Goal: Task Accomplishment & Management: Manage account settings

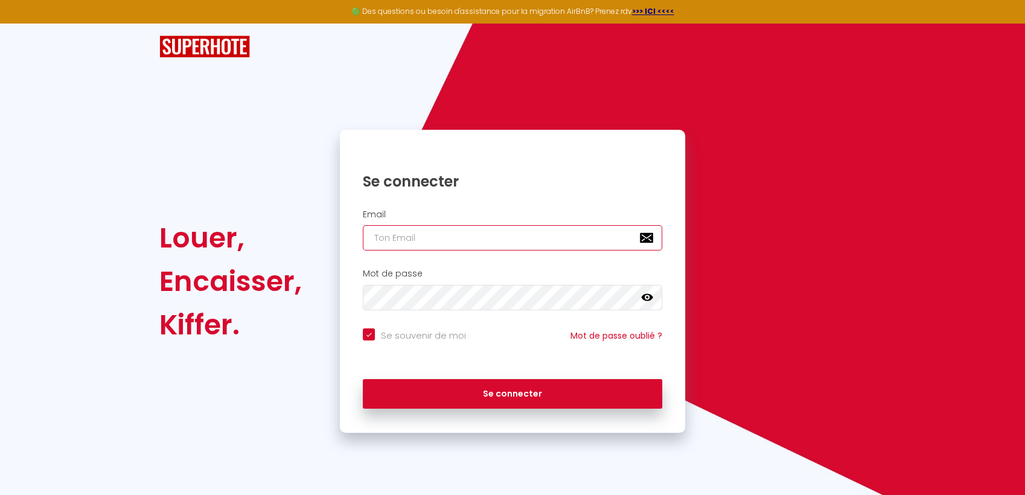
type input "[EMAIL_ADDRESS][DOMAIN_NAME]"
click at [525, 377] on div "Se connecter" at bounding box center [512, 391] width 345 height 36
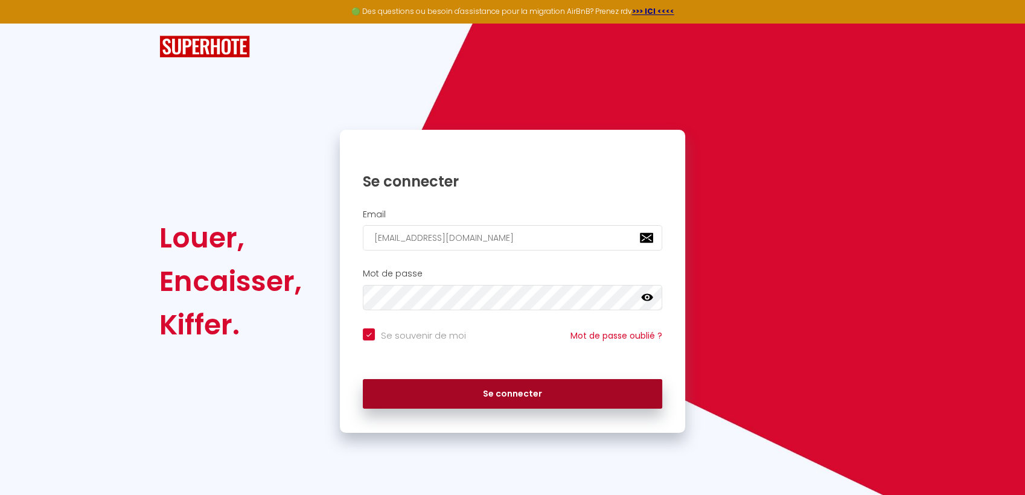
click at [526, 387] on button "Se connecter" at bounding box center [512, 394] width 299 height 30
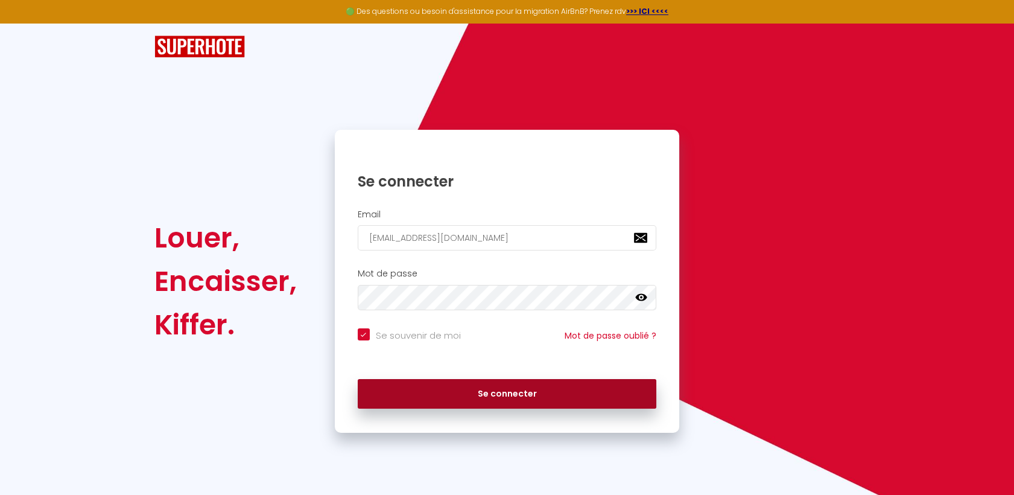
checkbox input "true"
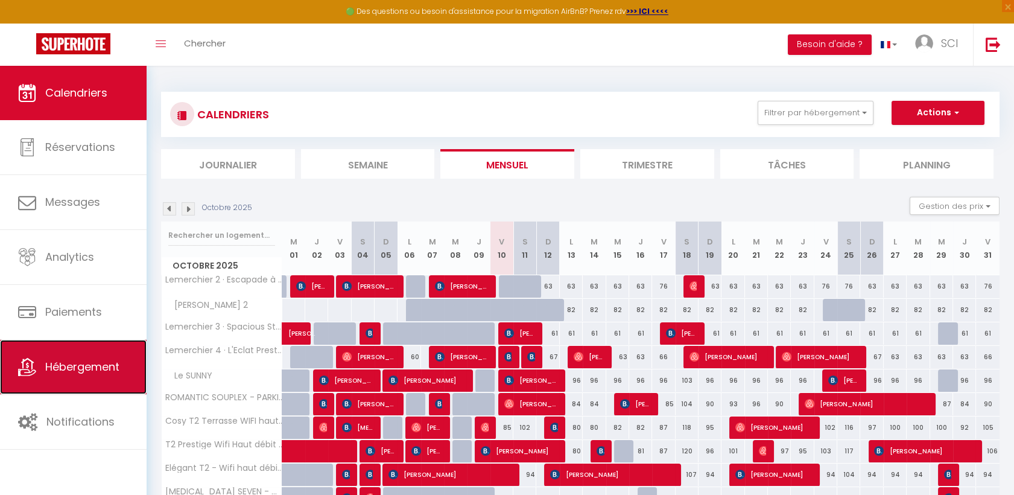
click at [80, 370] on span "Hébergement" at bounding box center [82, 366] width 74 height 15
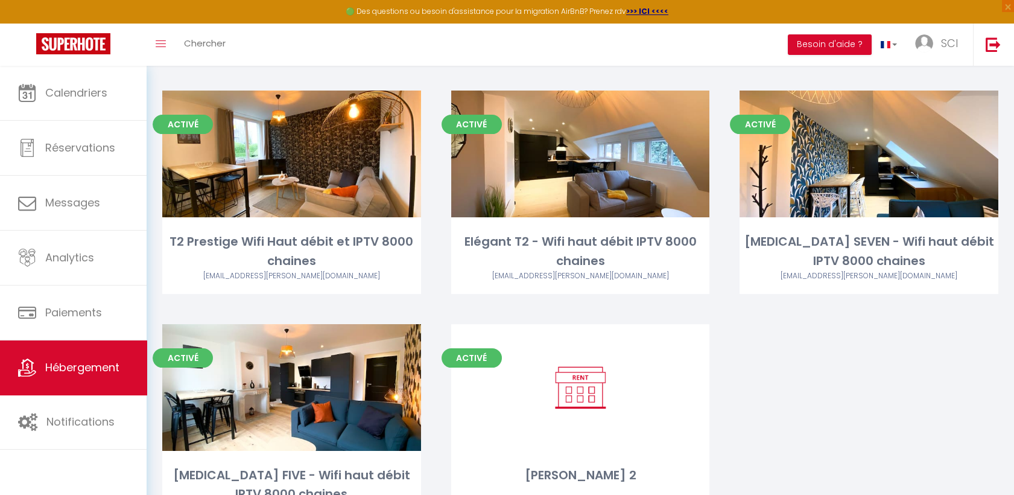
scroll to position [460, 0]
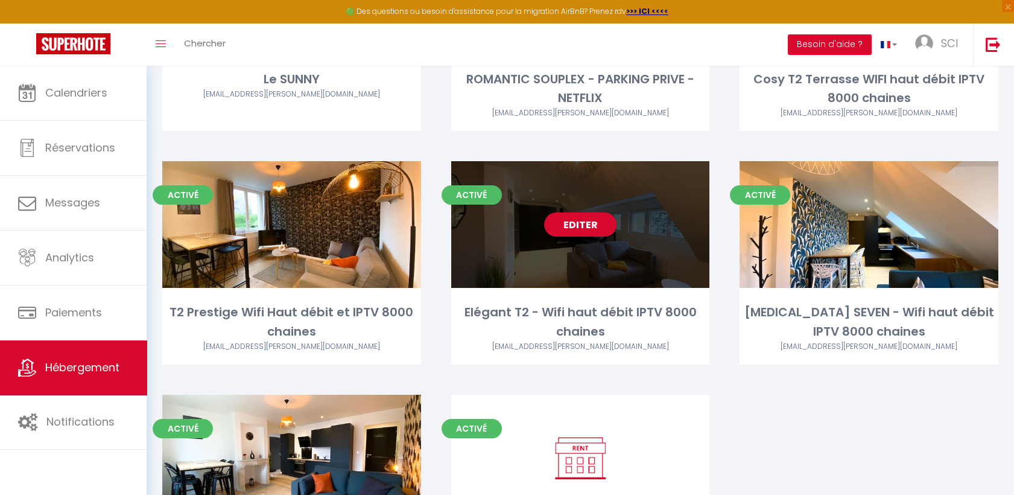
click at [570, 204] on div "Editer" at bounding box center [580, 224] width 259 height 127
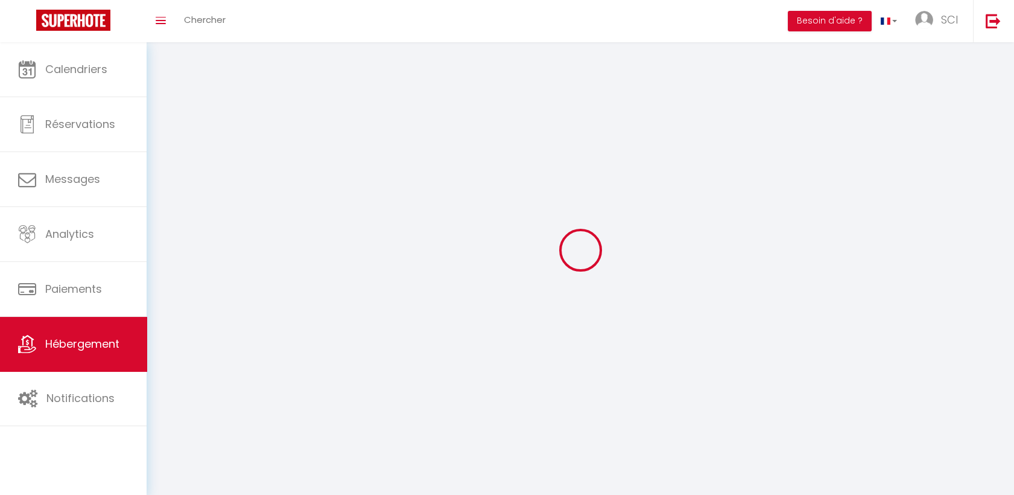
click at [575, 221] on div at bounding box center [580, 250] width 839 height 386
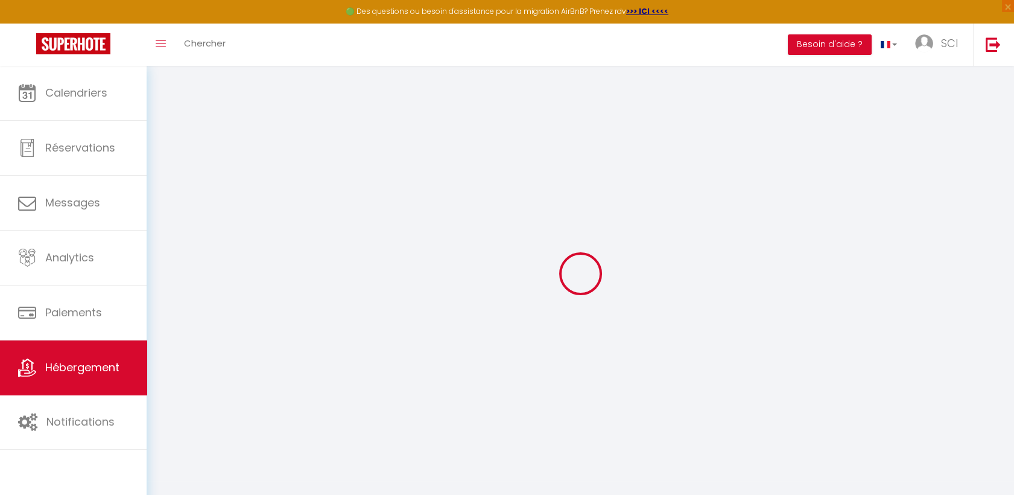
select select
checkbox input "false"
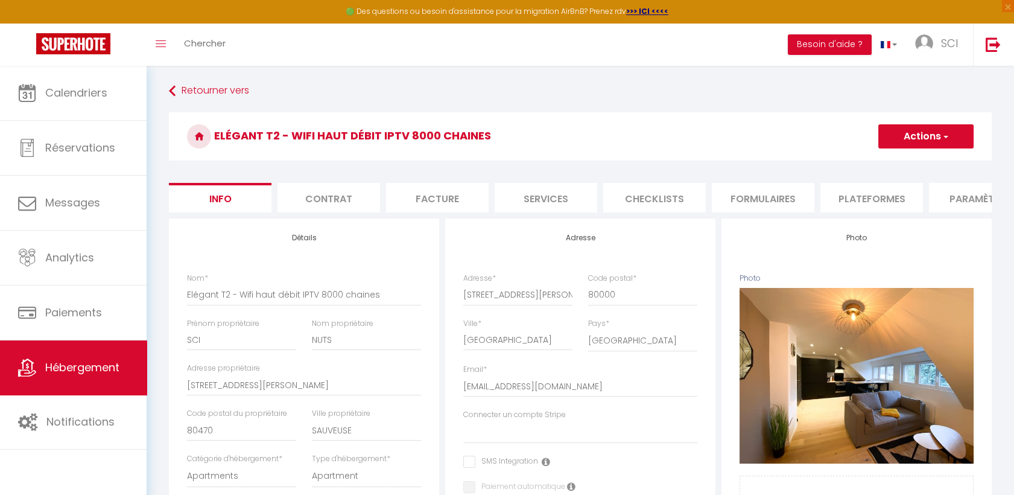
select select
checkbox input "false"
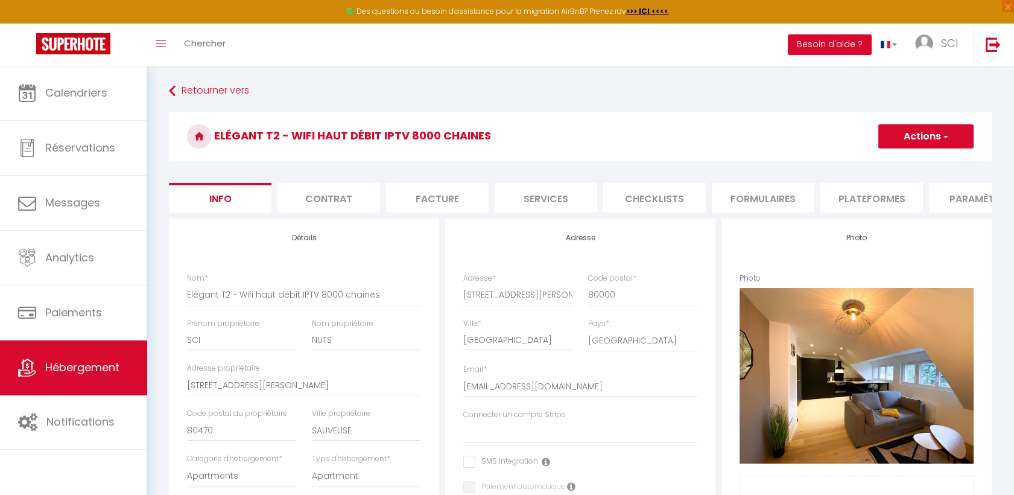
click at [904, 197] on li "Plateformes" at bounding box center [872, 198] width 103 height 30
select select
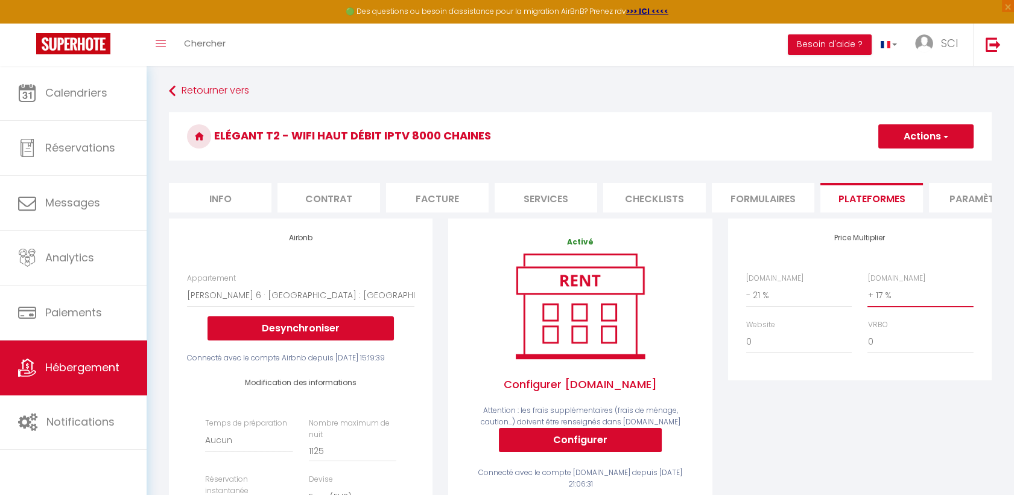
click at [880, 306] on select "0 + 1 % + 2 % + 3 % + 4 % + 5 % + 6 % + 7 % + 8 % + 9 %" at bounding box center [921, 295] width 106 height 23
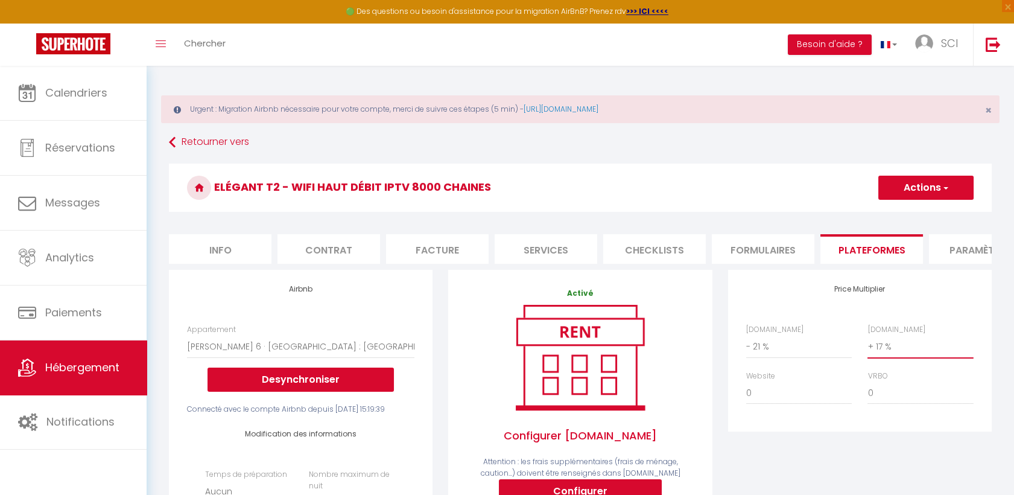
select select "+ 25 %"
click at [868, 345] on select "0 + 1 % + 2 % + 3 % + 4 % + 5 % + 6 % + 7 % + 8 % + 9 %" at bounding box center [921, 346] width 106 height 23
select select
click at [928, 179] on button "Actions" at bounding box center [926, 188] width 95 height 24
click at [925, 206] on link "Enregistrer" at bounding box center [925, 214] width 95 height 16
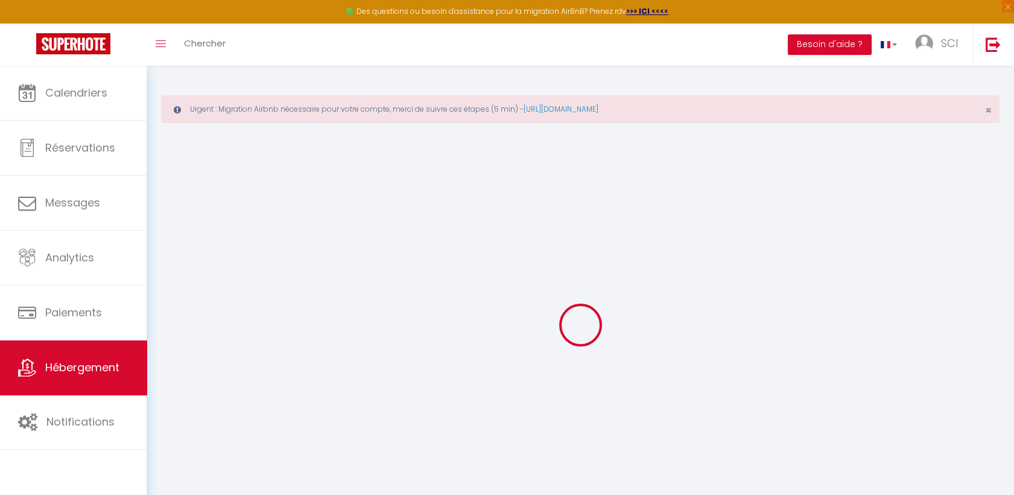
select select "EUR"
select select
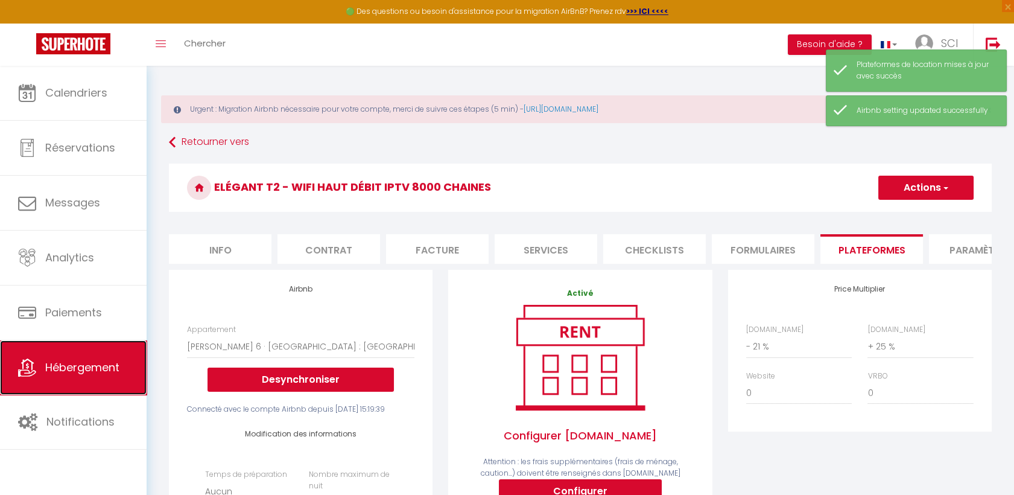
click at [92, 371] on span "Hébergement" at bounding box center [82, 367] width 74 height 15
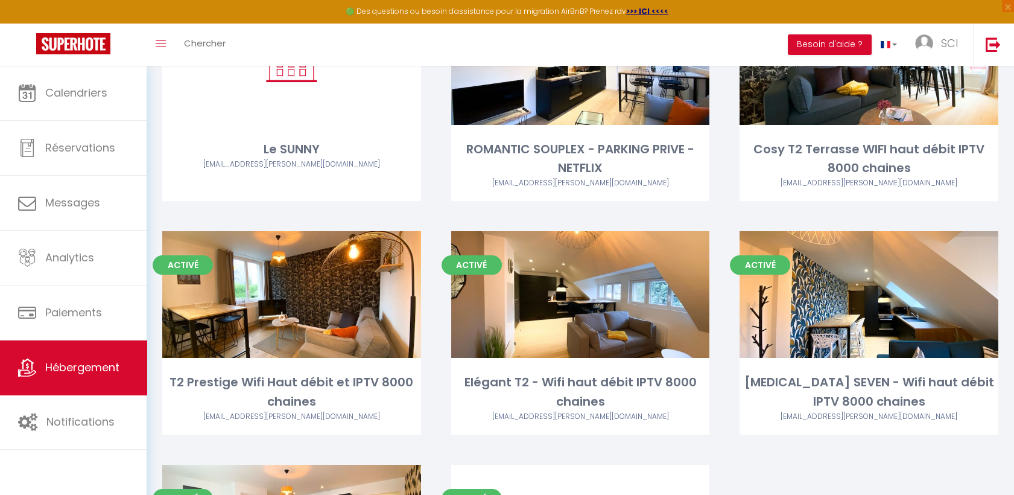
scroll to position [658, 0]
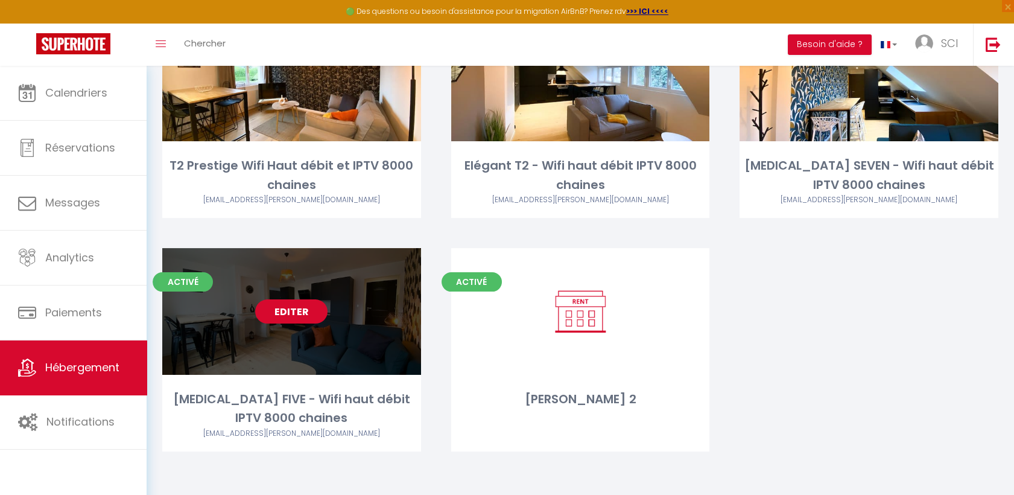
click at [291, 310] on link "Editer" at bounding box center [291, 311] width 72 height 24
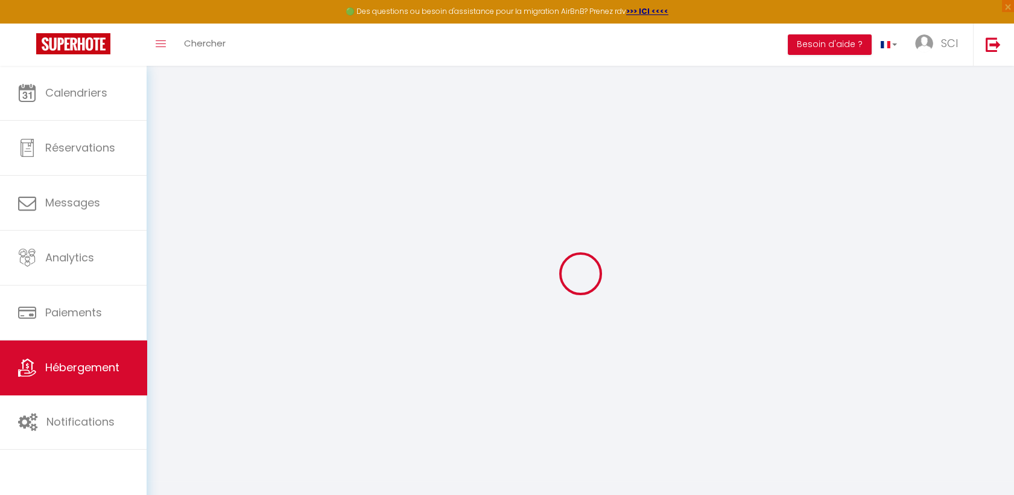
select select "- 25 %"
select select "+ 21 %"
select select "17:00"
select select "21:00"
select select "11:00"
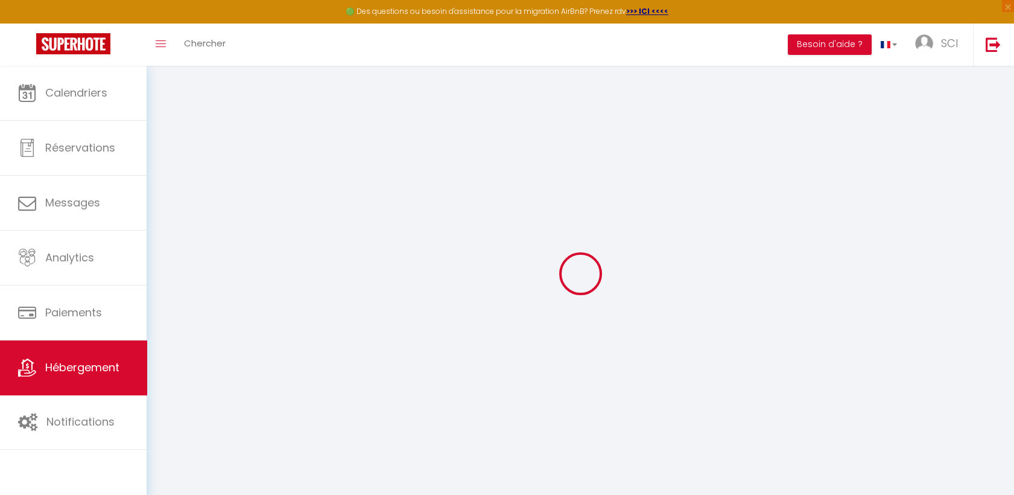
select select "30"
select select "120"
select select "21:00"
select select
checkbox input "false"
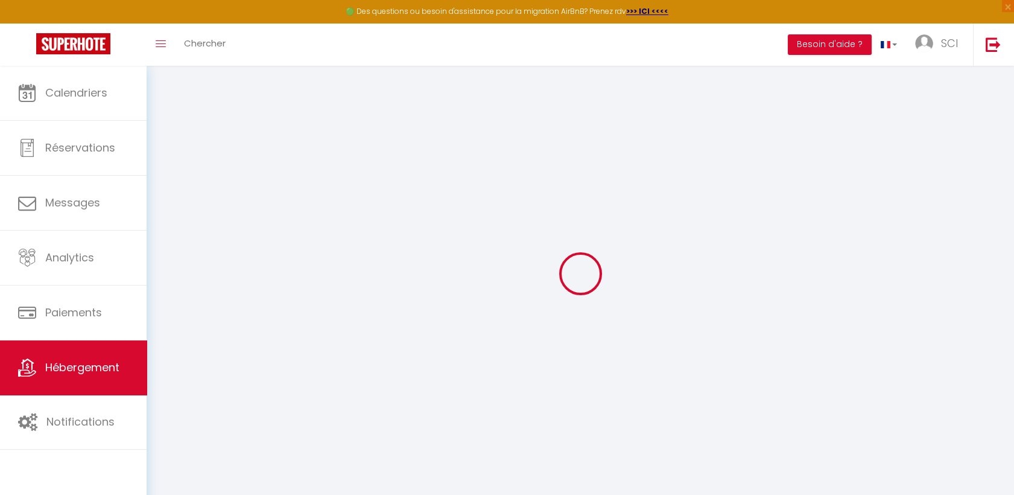
checkbox input "false"
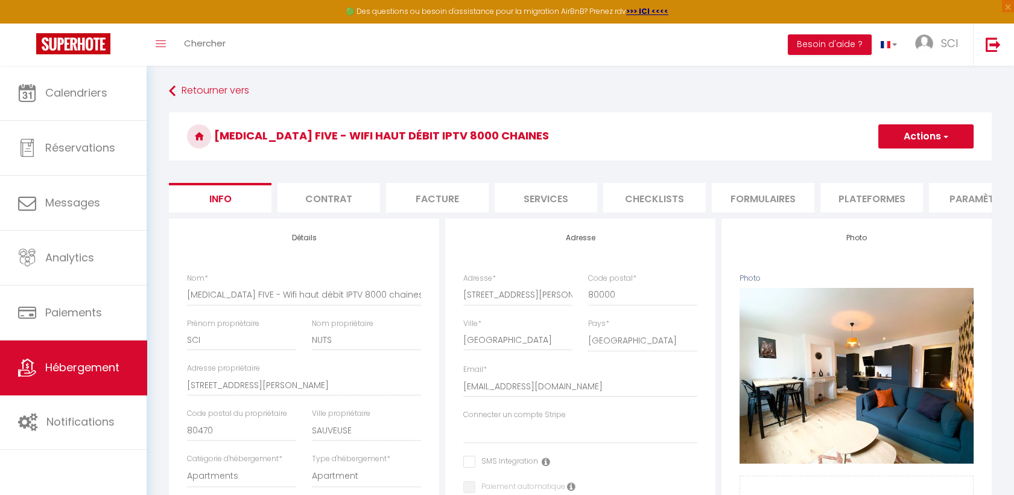
select select
checkbox input "false"
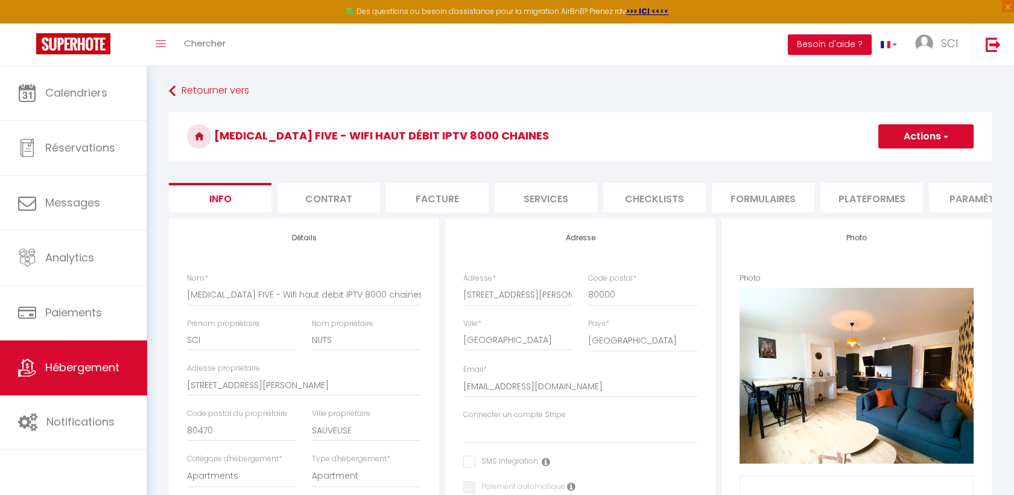
select select "EUR"
select select
select select "1926-558541808082520169"
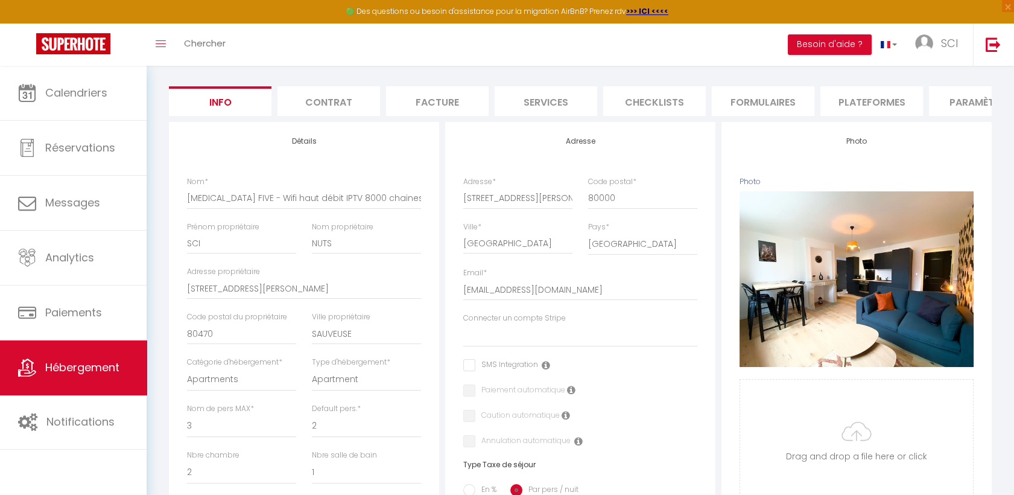
scroll to position [102, 0]
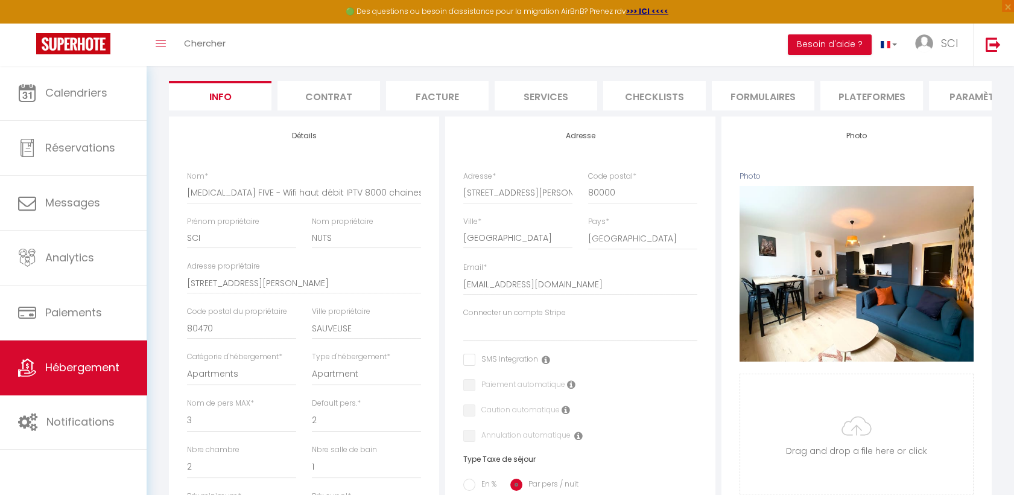
click at [877, 98] on li "Plateformes" at bounding box center [872, 96] width 103 height 30
select select
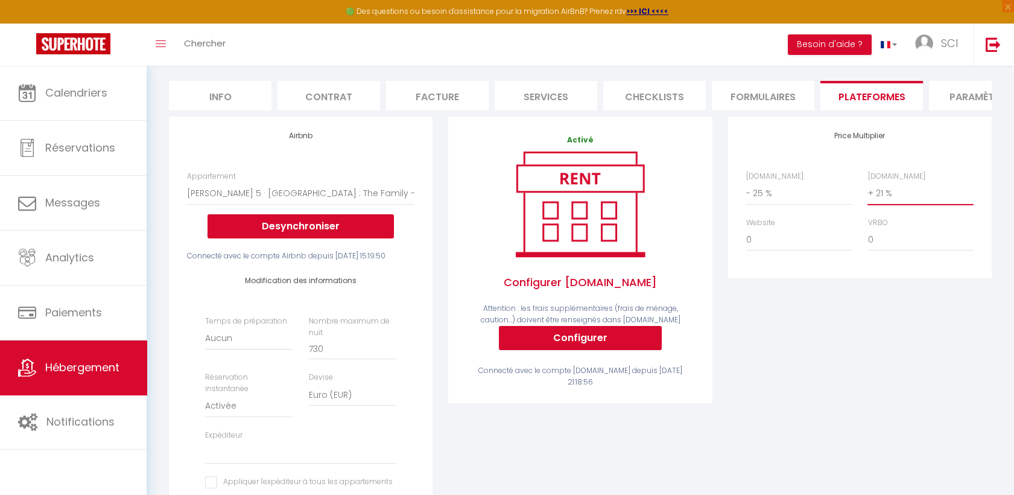
click at [905, 200] on select "0 + 1 % + 2 % + 3 % + 4 % + 5 % + 6 % + 7 % + 8 % + 9 %" at bounding box center [921, 193] width 106 height 23
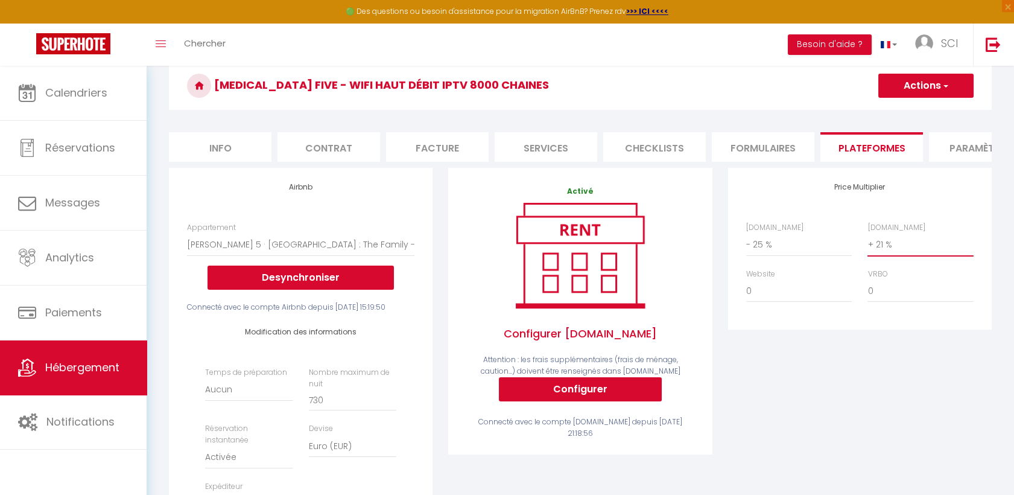
scroll to position [154, 0]
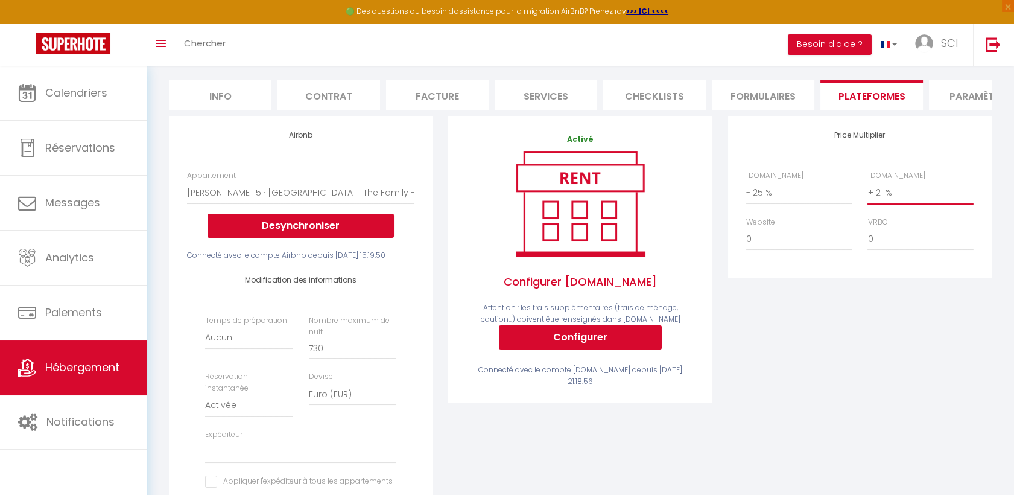
select select "+ 18 %"
click at [868, 191] on select "0 + 1 % + 2 % + 3 % + 4 % + 5 % + 6 % + 7 % + 8 % + 9 %" at bounding box center [921, 192] width 106 height 23
select select
click at [905, 200] on select "0 + 1 % + 2 % + 3 % + 4 % + 5 % + 6 % + 7 % + 8 % + 9 %" at bounding box center [921, 192] width 106 height 23
click at [813, 381] on div "Price Multiplier [DOMAIN_NAME] 0 + 1 % + 2 % + 3 % + 4 % + 5 % + 6 % + 7 %" at bounding box center [860, 339] width 279 height 447
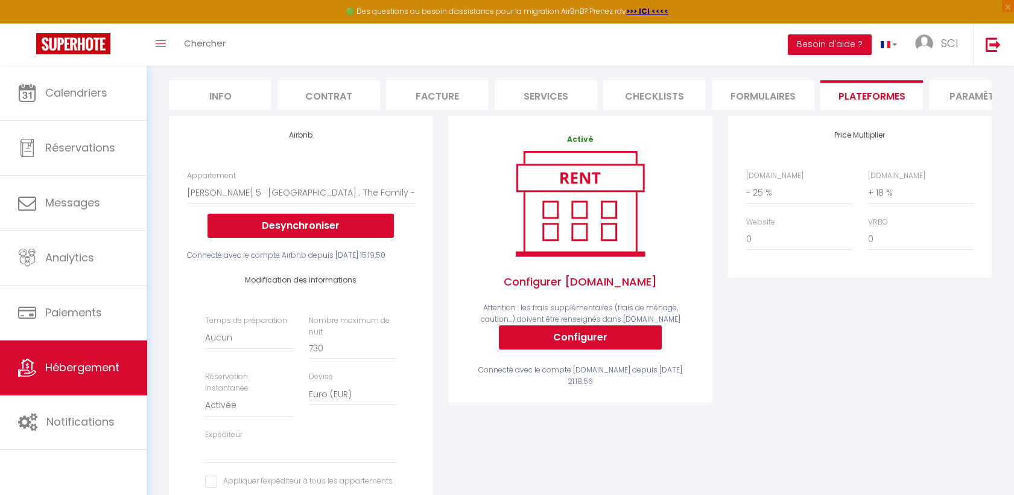
scroll to position [0, 0]
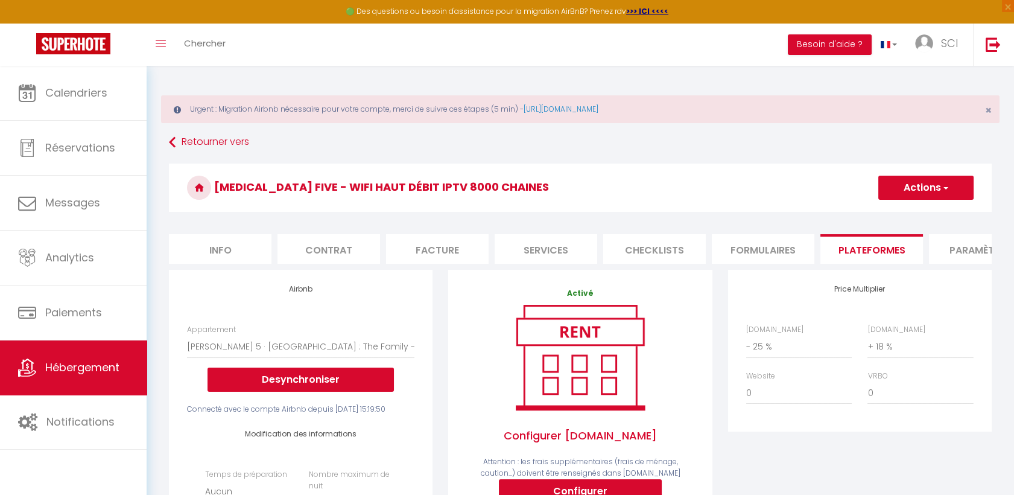
click at [922, 186] on button "Actions" at bounding box center [926, 188] width 95 height 24
click at [912, 221] on link "Enregistrer" at bounding box center [925, 214] width 95 height 16
select select "EUR"
select select
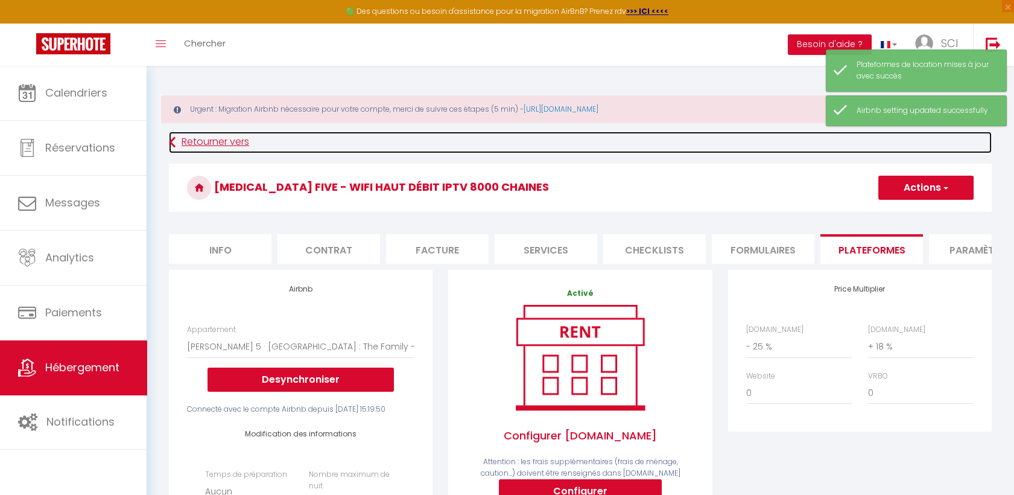
click at [175, 145] on icon at bounding box center [172, 143] width 7 height 22
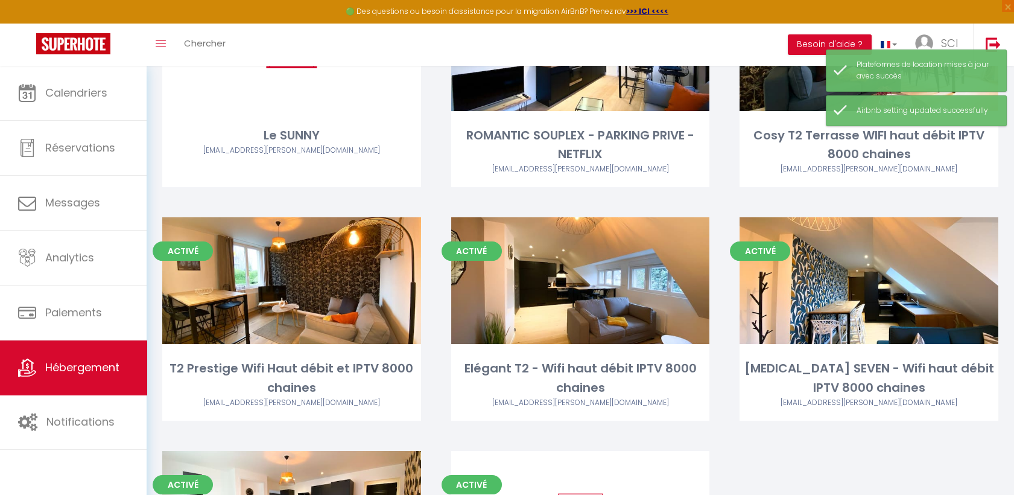
scroll to position [520, 0]
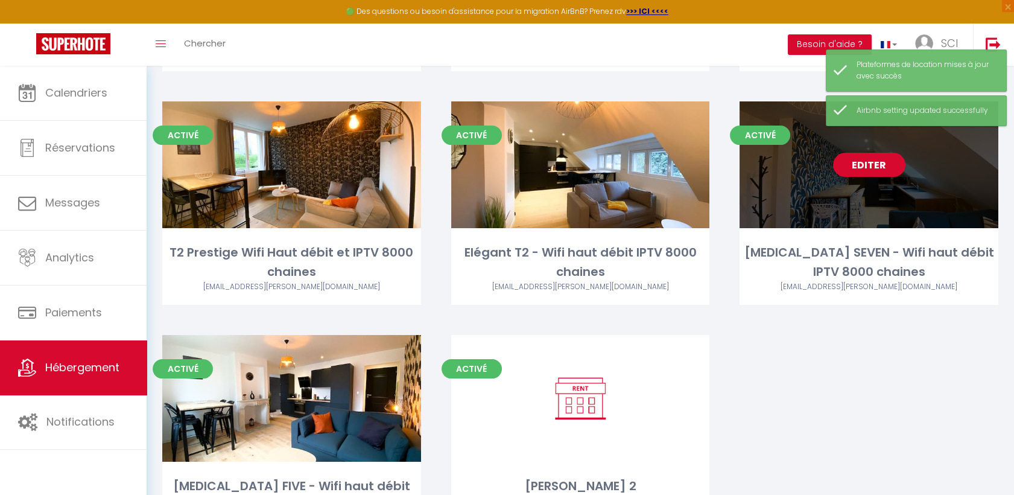
click at [880, 165] on link "Editer" at bounding box center [869, 165] width 72 height 24
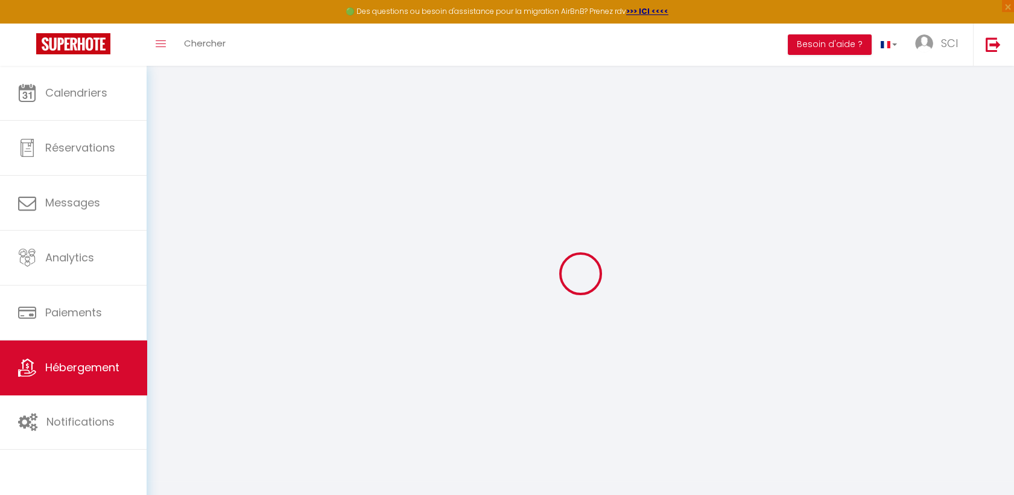
select select "- 19 %"
select select "+ 19 %"
select select
checkbox input "false"
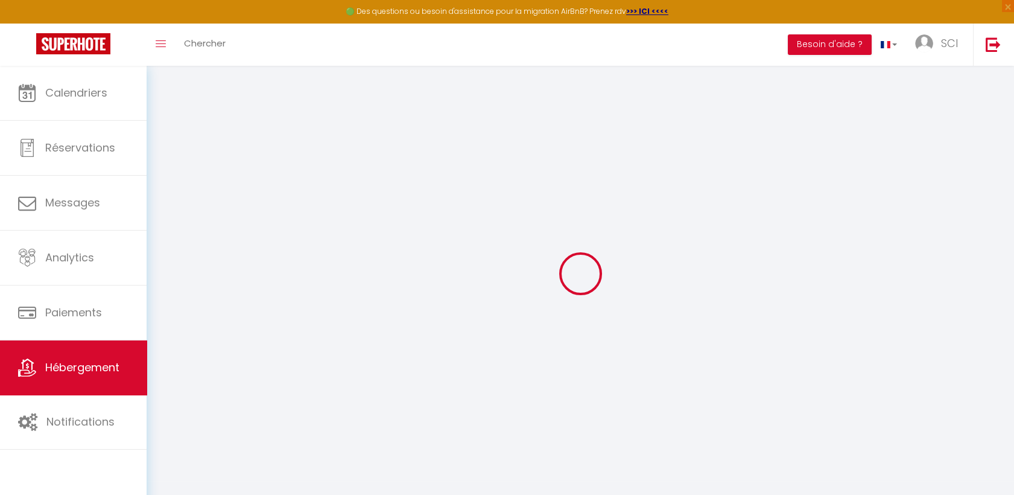
checkbox input "false"
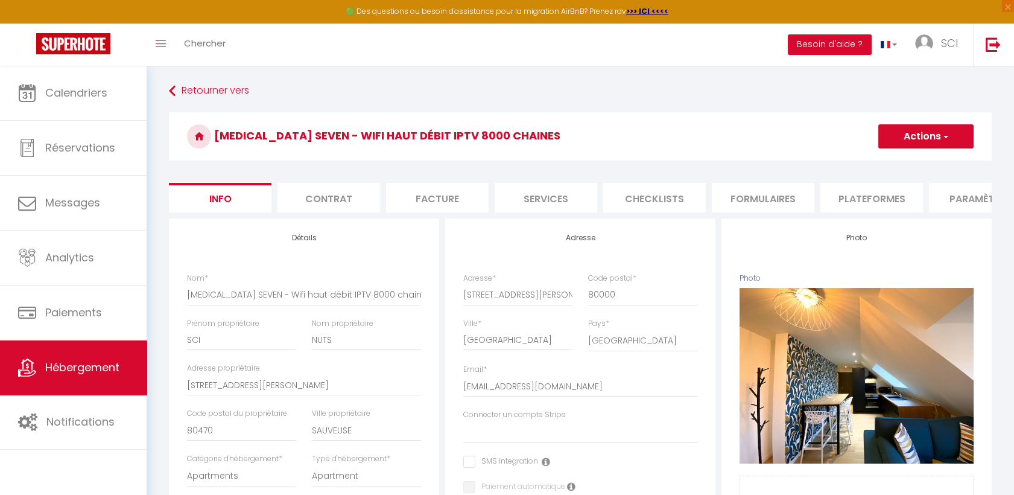
select select
checkbox input "false"
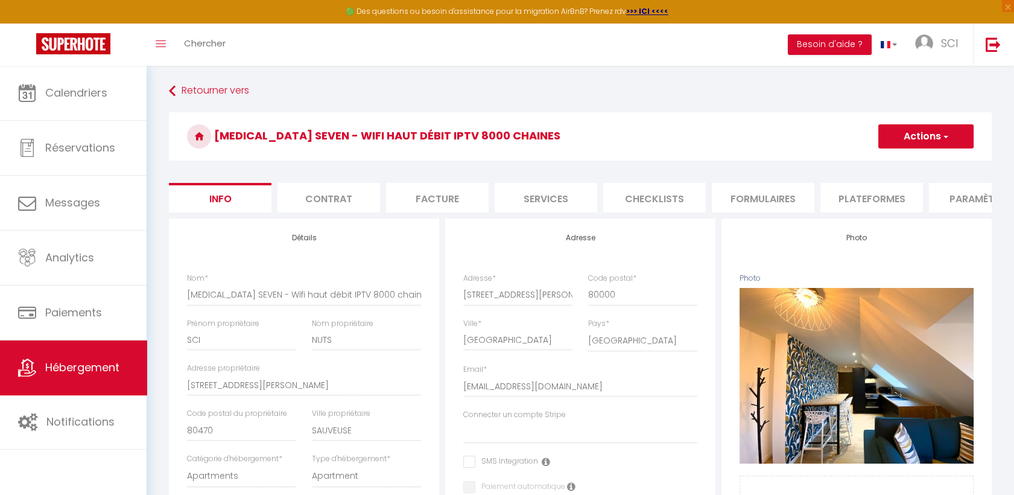
select select "1926-558541733542399414"
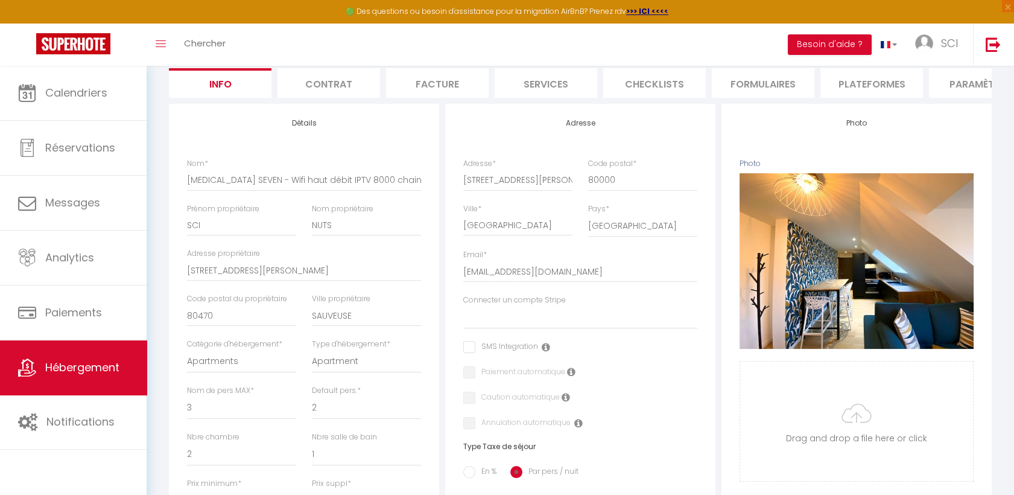
scroll to position [37, 0]
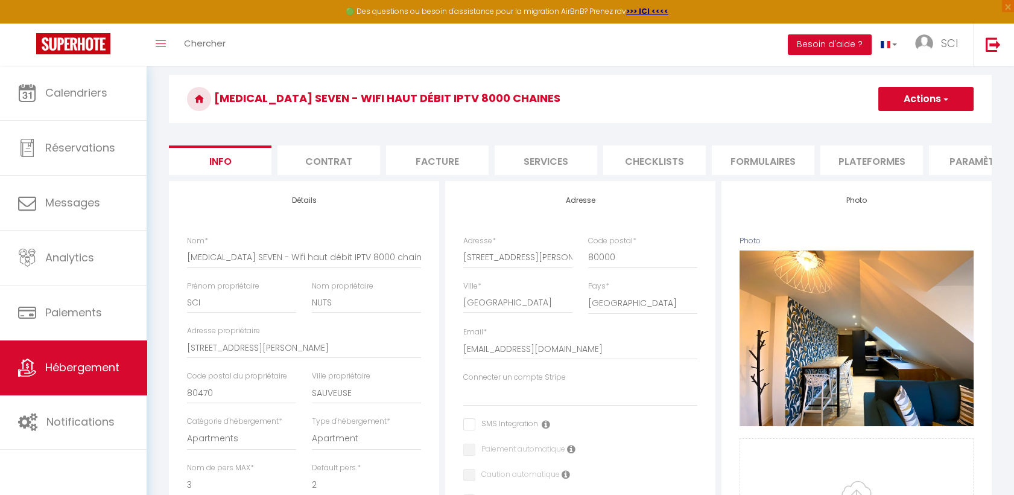
click at [886, 155] on li "Plateformes" at bounding box center [872, 160] width 103 height 30
select select
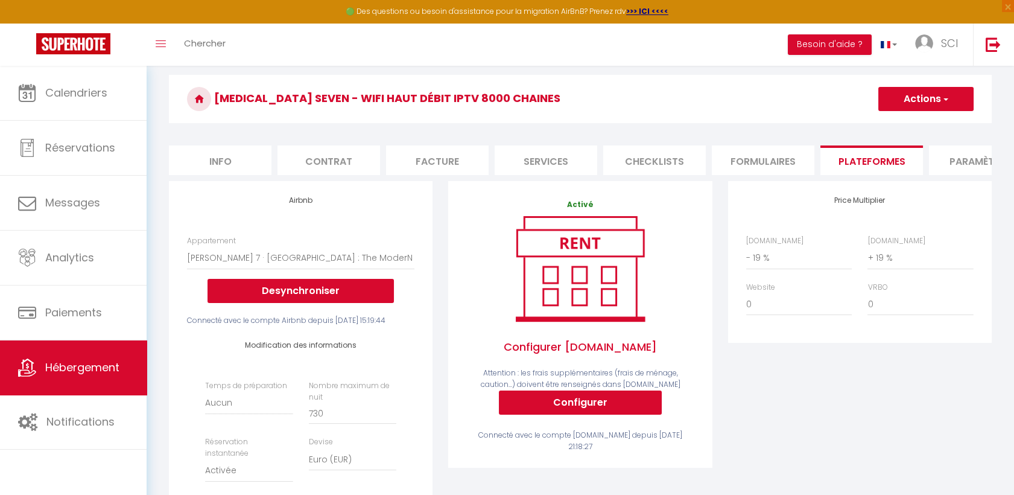
scroll to position [88, 0]
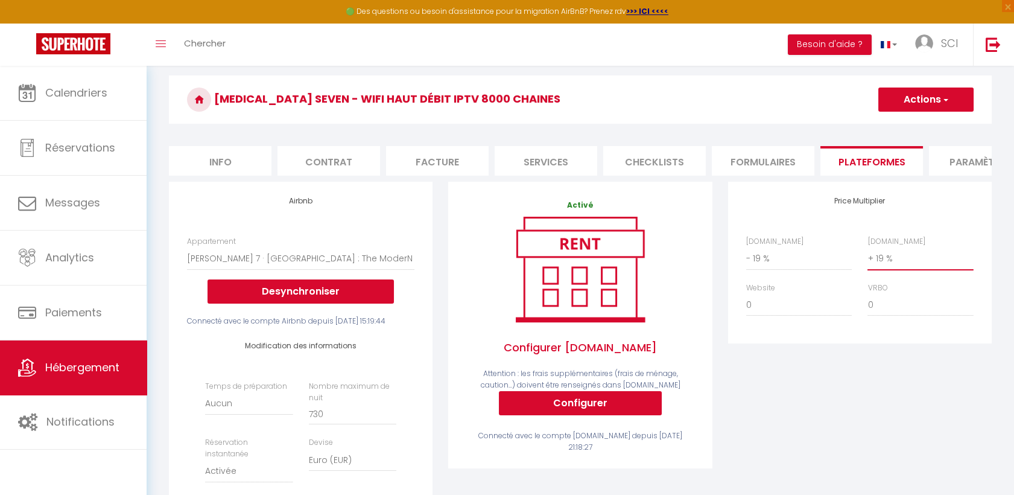
click at [899, 265] on select "0 + 1 % + 2 % + 3 % + 4 % + 5 % + 6 % + 7 % + 8 % + 9 %" at bounding box center [921, 258] width 106 height 23
click at [922, 105] on button "Actions" at bounding box center [926, 100] width 95 height 24
click at [903, 123] on link "Enregistrer" at bounding box center [925, 126] width 95 height 16
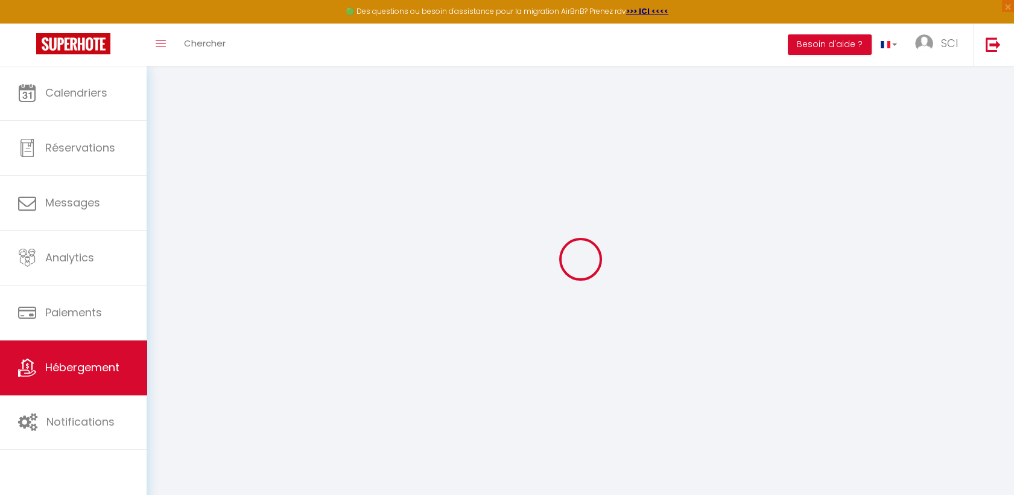
select select "EUR"
select select
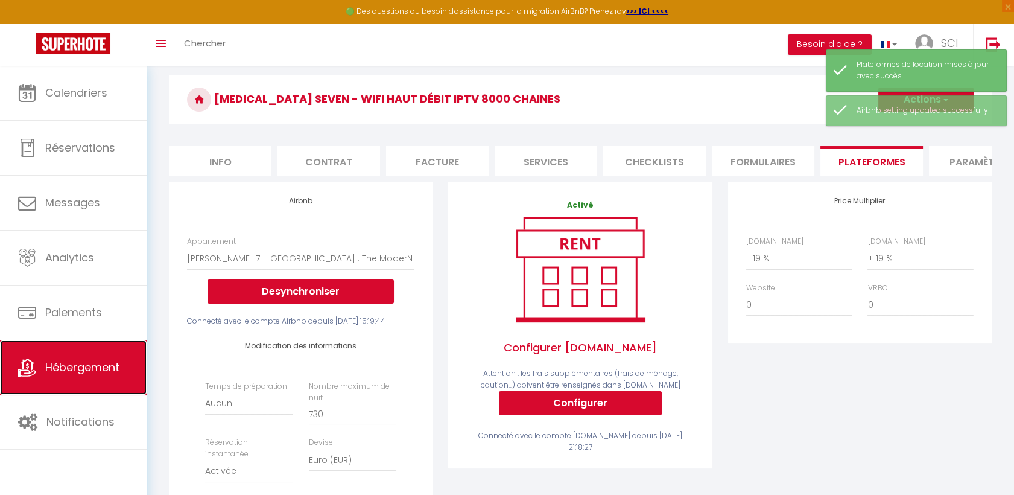
click at [94, 360] on span "Hébergement" at bounding box center [82, 367] width 74 height 15
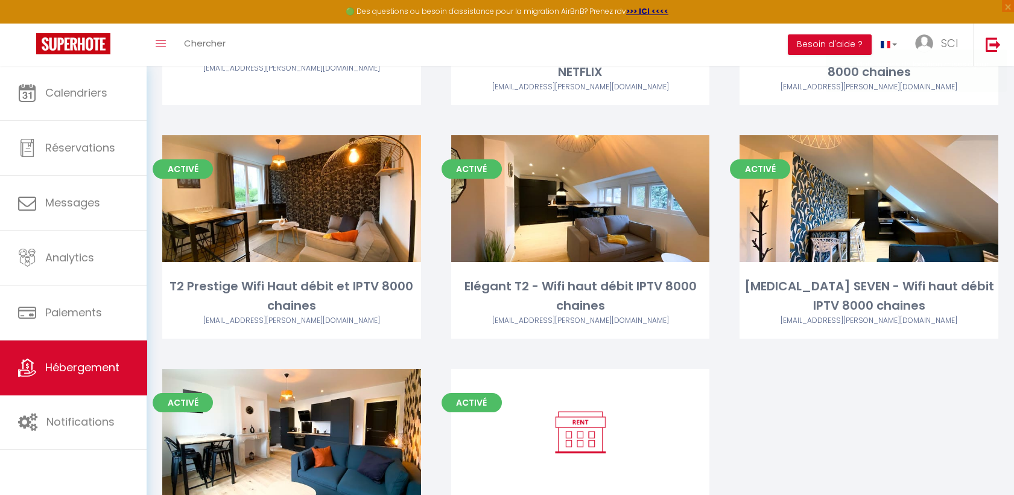
scroll to position [560, 0]
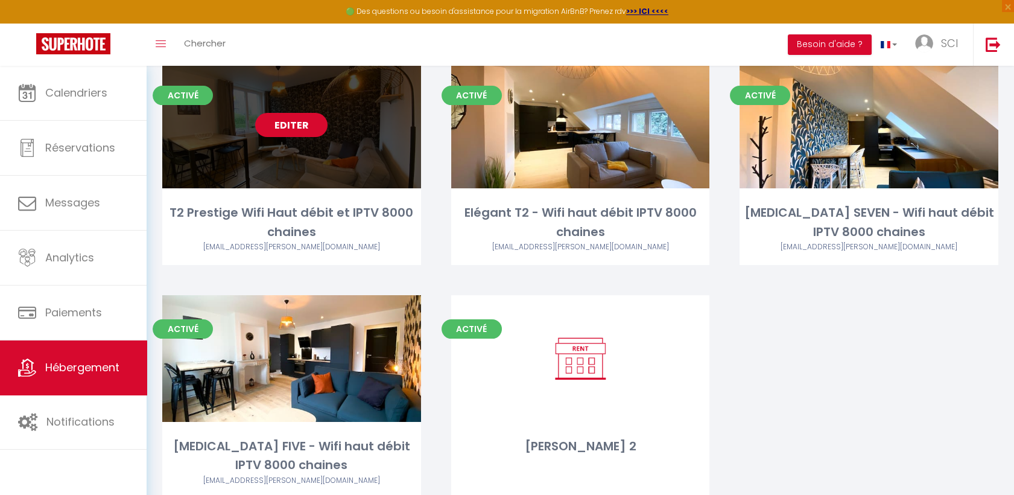
click at [302, 130] on link "Editer" at bounding box center [291, 125] width 72 height 24
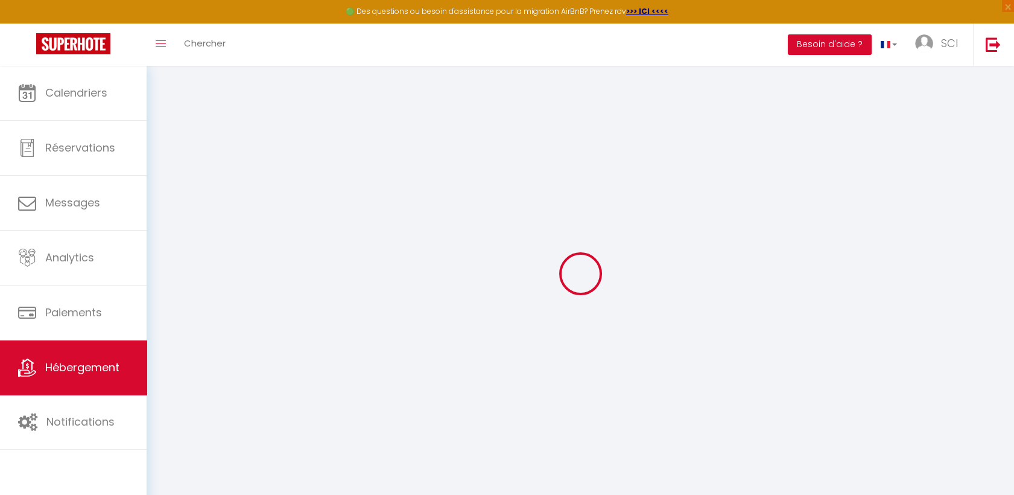
select select
checkbox input "false"
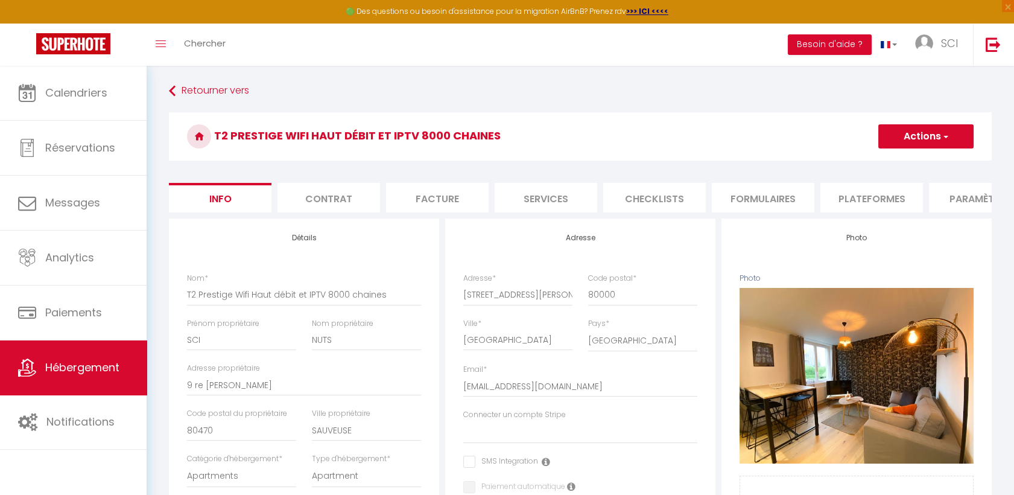
click at [874, 196] on li "Plateformes" at bounding box center [872, 198] width 103 height 30
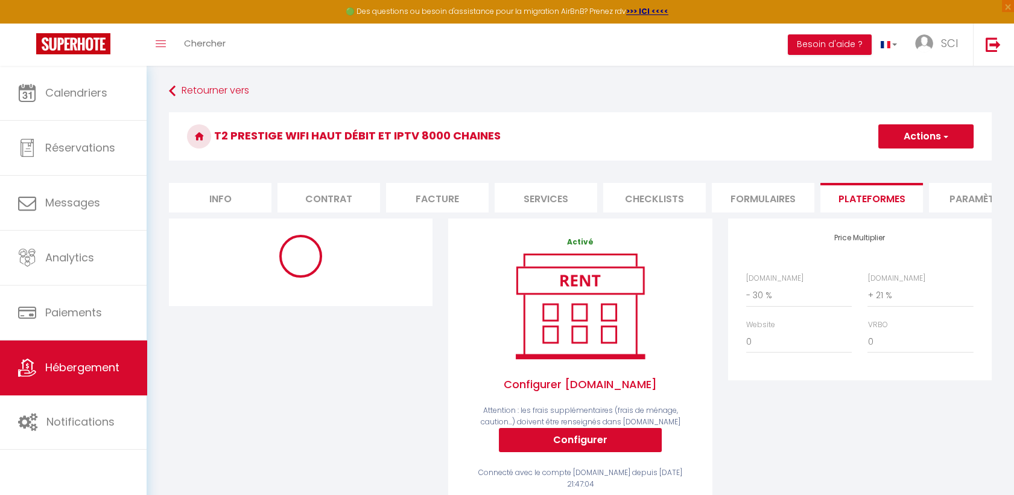
select select "EUR"
select select
select select "1926-549711076001746601"
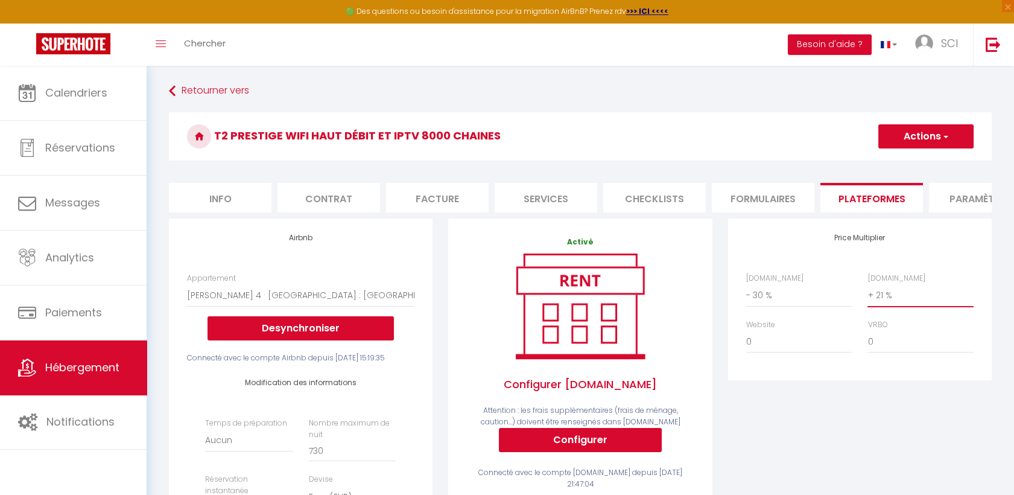
click at [893, 307] on select "0 + 1 % + 2 % + 3 % + 4 % + 5 % + 6 % + 7 % + 8 % + 9 %" at bounding box center [921, 295] width 106 height 23
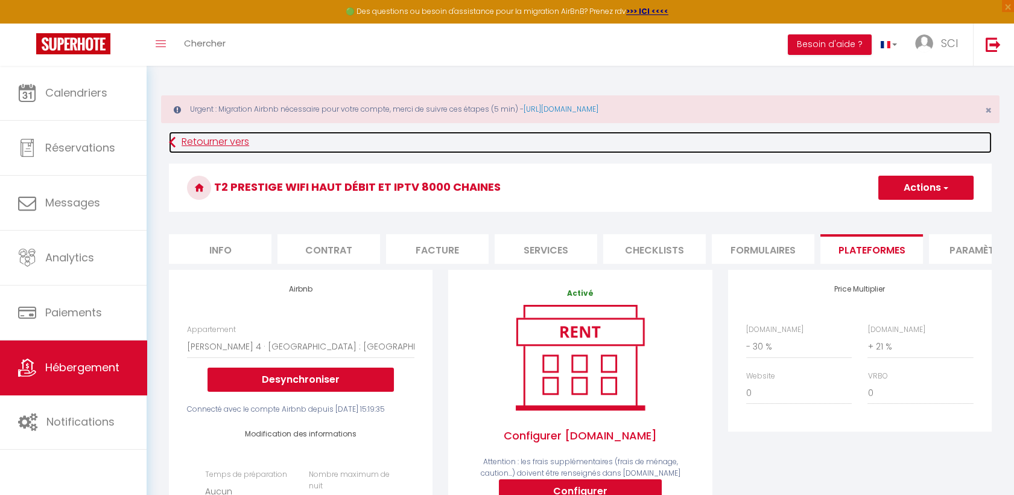
click at [217, 148] on link "Retourner vers" at bounding box center [580, 143] width 823 height 22
